Goal: Task Accomplishment & Management: Manage account settings

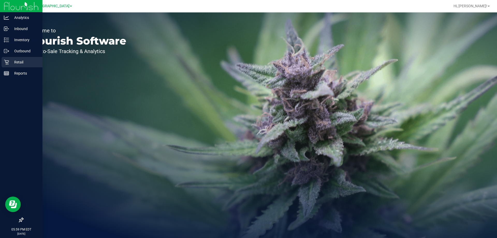
click at [9, 62] on p "Retail" at bounding box center [24, 62] width 31 height 6
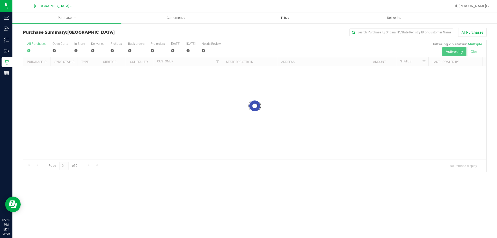
click at [285, 18] on span "Tills" at bounding box center [285, 18] width 109 height 5
click at [255, 32] on span "Manage tills" at bounding box center [248, 31] width 35 height 4
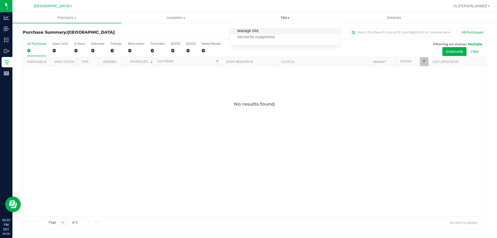
click at [247, 31] on span "Manage tills" at bounding box center [248, 31] width 35 height 4
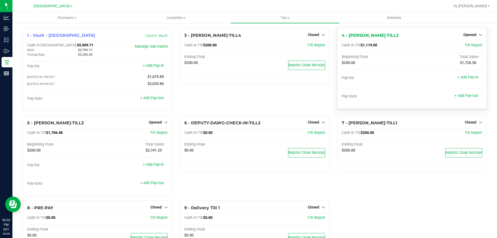
click at [464, 32] on div "Opened" at bounding box center [473, 35] width 19 height 6
click at [473, 32] on div "Opened" at bounding box center [473, 35] width 19 height 6
click at [472, 34] on span "Opened" at bounding box center [470, 35] width 13 height 4
click at [470, 47] on link "Close Till" at bounding box center [471, 46] width 14 height 4
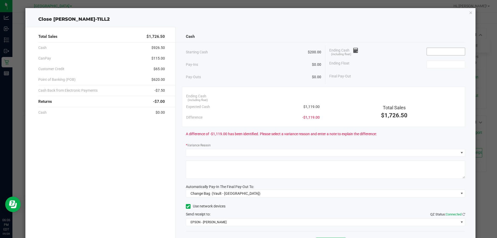
click at [445, 53] on input at bounding box center [446, 51] width 38 height 7
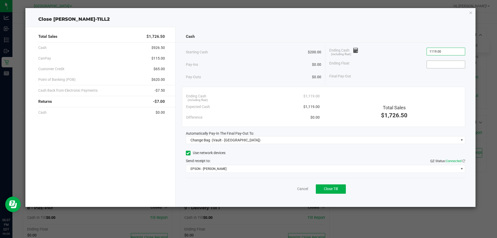
type input "$1,119.00"
click at [445, 62] on input at bounding box center [446, 64] width 38 height 7
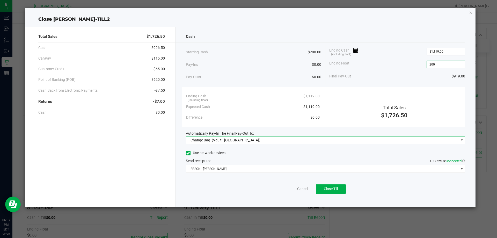
type input "$200.00"
click at [257, 139] on span "Change Bag (Vault - [GEOGRAPHIC_DATA])" at bounding box center [322, 140] width 273 height 7
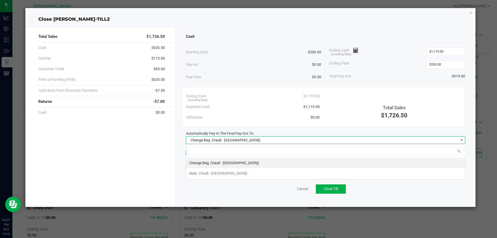
scroll to position [8, 280]
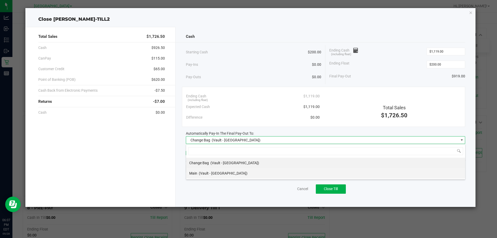
click at [219, 175] on span "(Vault - [GEOGRAPHIC_DATA])" at bounding box center [223, 173] width 49 height 4
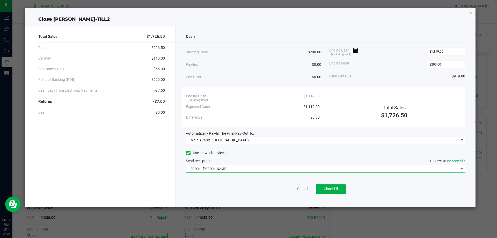
click at [239, 168] on span "EPSON - [PERSON_NAME]" at bounding box center [322, 168] width 273 height 7
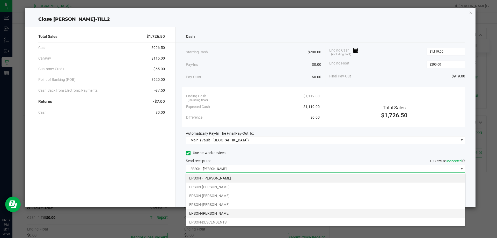
click at [218, 214] on li "EPSON-[PERSON_NAME]" at bounding box center [325, 213] width 279 height 9
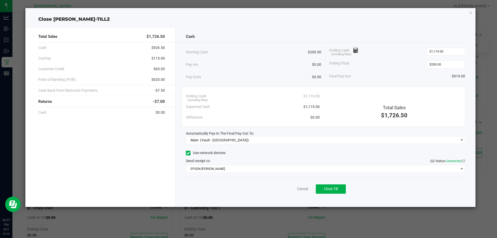
click at [245, 186] on div "Cancel Close Till" at bounding box center [326, 188] width 280 height 20
click at [333, 189] on span "Close Till" at bounding box center [331, 189] width 14 height 4
click at [294, 189] on link "Dismiss" at bounding box center [291, 188] width 12 height 5
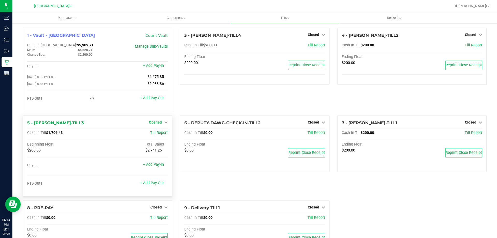
click at [164, 124] on icon at bounding box center [166, 122] width 4 height 4
click at [157, 134] on link "Close Till" at bounding box center [156, 133] width 14 height 4
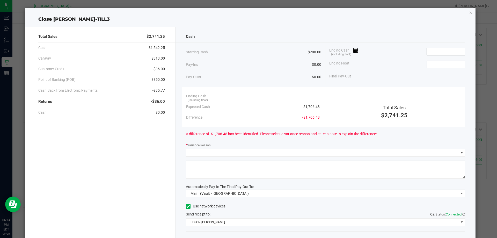
click at [441, 50] on input at bounding box center [446, 51] width 38 height 7
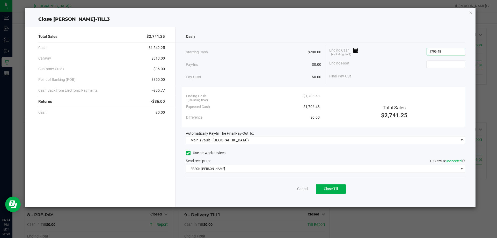
type input "$1,706.48"
click at [435, 64] on input at bounding box center [446, 64] width 38 height 7
type input "$200.00"
click at [389, 80] on div "Final Pay-Out $1,506.48" at bounding box center [398, 76] width 136 height 11
drag, startPoint x: 329, startPoint y: 189, endPoint x: 315, endPoint y: 192, distance: 14.4
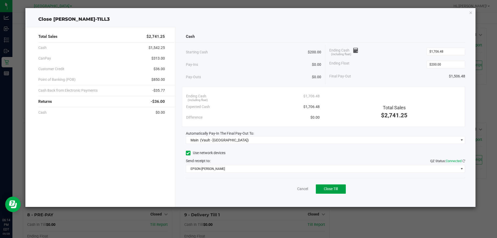
click at [328, 189] on span "Close Till" at bounding box center [331, 189] width 14 height 4
click at [286, 188] on link "Dismiss" at bounding box center [291, 188] width 12 height 5
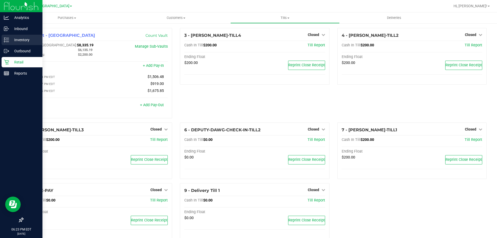
click at [16, 39] on p "Inventory" at bounding box center [24, 40] width 31 height 6
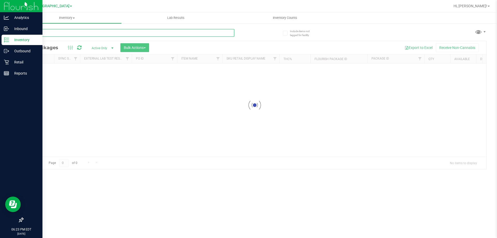
click at [50, 32] on input "text" at bounding box center [129, 33] width 212 height 8
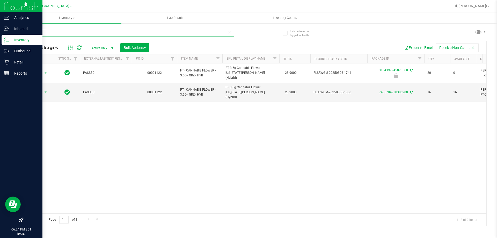
type input "grz"
click at [8, 69] on div "Reports" at bounding box center [22, 73] width 41 height 10
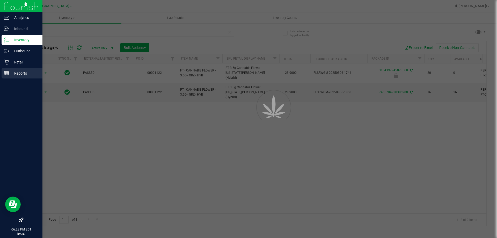
click at [18, 72] on p "Reports" at bounding box center [24, 73] width 31 height 6
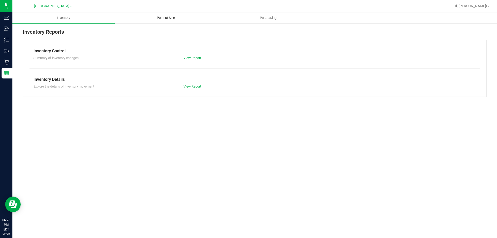
click at [165, 18] on span "Point of Sale" at bounding box center [166, 18] width 32 height 5
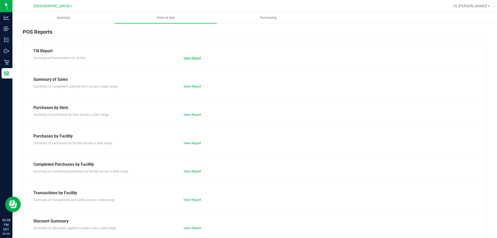
click at [194, 56] on link "View Report" at bounding box center [193, 58] width 18 height 4
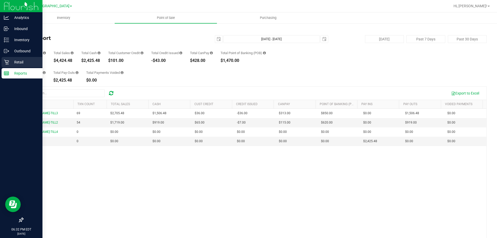
click at [20, 62] on p "Retail" at bounding box center [24, 62] width 31 height 6
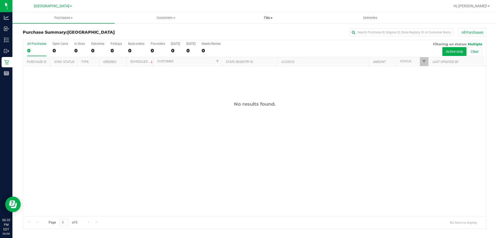
click at [266, 14] on uib-tab-heading "Tills Manage tills Reconcile e-payments" at bounding box center [268, 18] width 102 height 10
click at [254, 38] on span "Reconcile e-payments" at bounding box center [243, 37] width 52 height 4
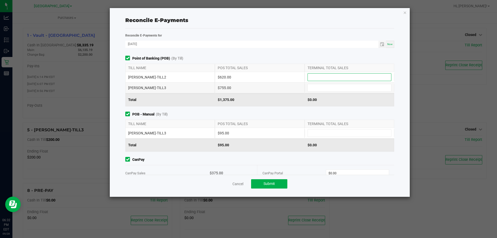
click at [319, 78] on input at bounding box center [349, 77] width 83 height 7
type input "3"
type input "$620.00"
click at [315, 91] on span at bounding box center [350, 88] width 84 height 8
click at [315, 87] on input at bounding box center [349, 87] width 83 height 7
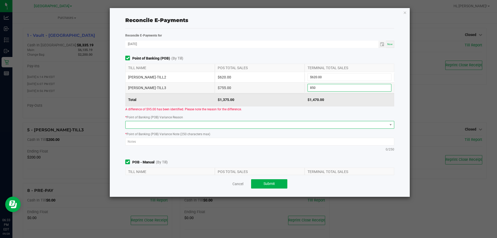
type input "$850.00"
click at [179, 122] on span at bounding box center [257, 124] width 262 height 7
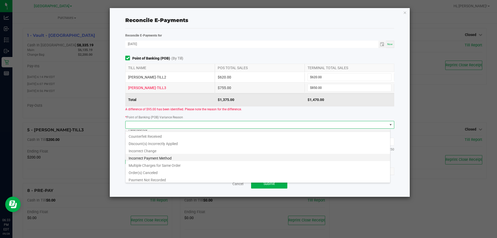
scroll to position [6, 0]
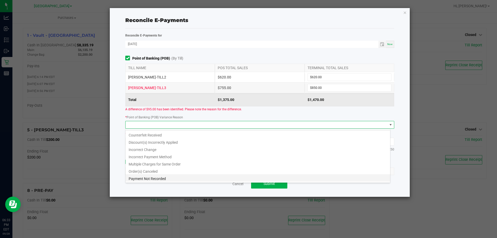
click at [148, 180] on li "Payment Not Recorded" at bounding box center [258, 177] width 265 height 7
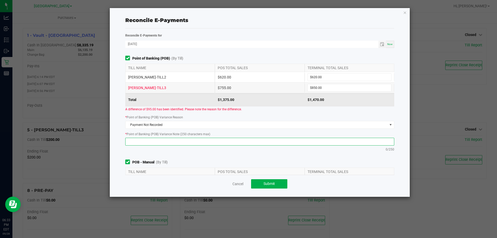
click at [147, 142] on textarea at bounding box center [259, 142] width 269 height 8
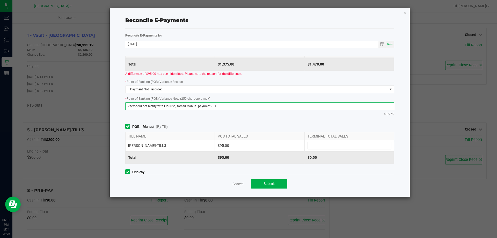
scroll to position [88, 0]
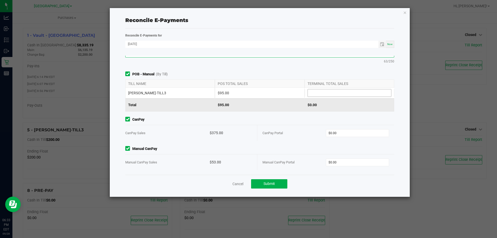
type textarea "Vector did not rectify with Flourish; forced Manual payment.-TS"
click at [330, 93] on input at bounding box center [349, 92] width 83 height 7
type input "$95.00"
click at [346, 127] on div "CanPay Portal $0.00" at bounding box center [326, 133] width 127 height 16
click at [346, 131] on input "0" at bounding box center [357, 133] width 63 height 7
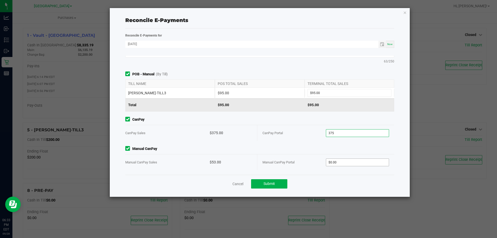
type input "$375.00"
click at [343, 159] on input "0" at bounding box center [357, 162] width 63 height 7
type input "4"
type input "$28.00"
click at [315, 152] on div "Manual CanPay Manual CanPay Sales $53.00 Manual CanPay Portal $28.00 A differen…" at bounding box center [260, 182] width 277 height 72
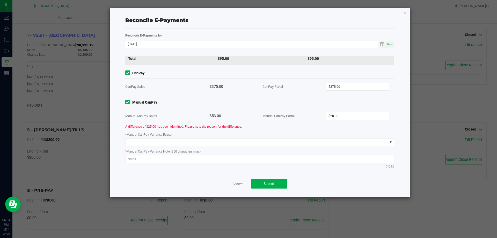
scroll to position [136, 0]
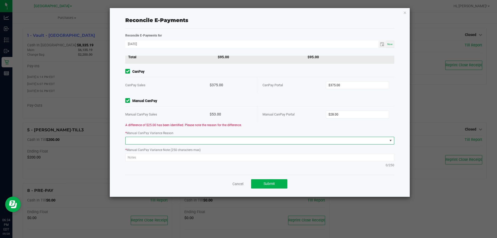
click at [155, 140] on span at bounding box center [257, 140] width 262 height 7
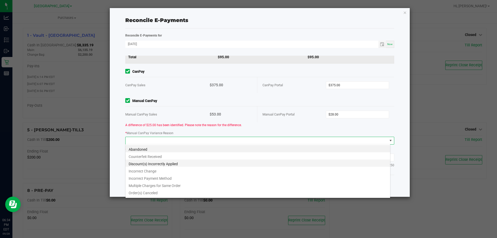
scroll to position [6, 0]
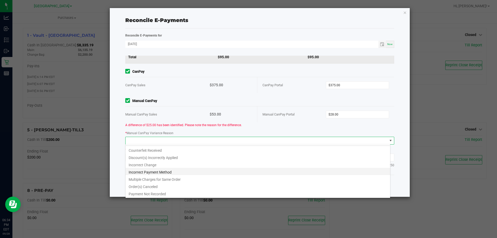
click at [155, 170] on li "Incorrect Payment Method" at bounding box center [258, 171] width 265 height 7
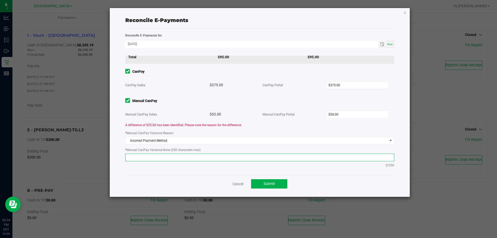
click at [147, 156] on textarea at bounding box center [259, 158] width 269 height 8
click at [211, 156] on textarea "Incorrect method payment used. $53 in manual CanPay Sales.-TS" at bounding box center [259, 158] width 269 height 8
drag, startPoint x: 211, startPoint y: 156, endPoint x: 173, endPoint y: 157, distance: 38.1
click at [173, 157] on textarea "Incorrect method payment used. $53 in manual CanPay Sales.-TS" at bounding box center [259, 158] width 269 height 8
click at [181, 157] on textarea "Incorrect method payment used. .-TS" at bounding box center [259, 158] width 269 height 8
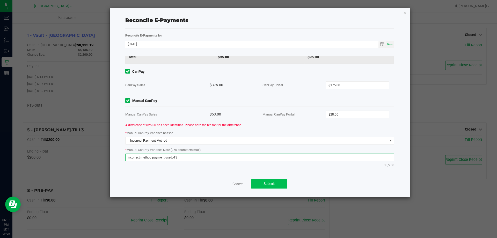
type textarea "Incorrect method payment used.-TS"
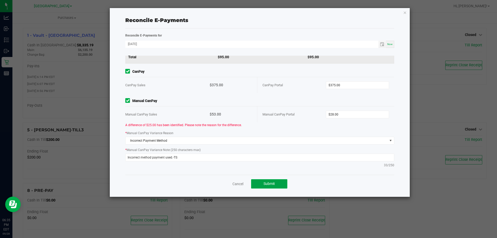
click at [266, 184] on span "Submit" at bounding box center [269, 184] width 11 height 4
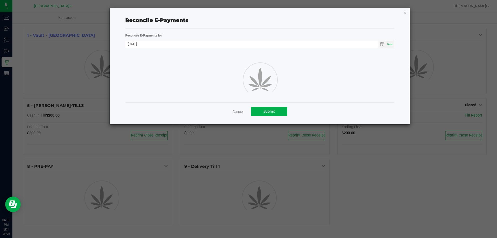
click at [408, 13] on div "Reconcile E-Payments Reconcile E-Payments for 09/28/2025 Now Cancel Submit" at bounding box center [260, 66] width 300 height 116
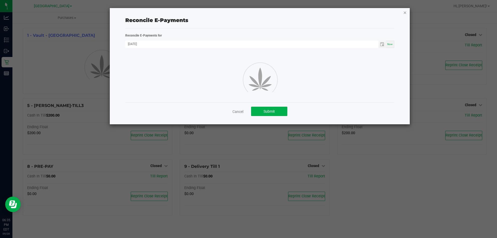
click at [407, 13] on icon "button" at bounding box center [405, 12] width 4 height 6
